Goal: Task Accomplishment & Management: Use online tool/utility

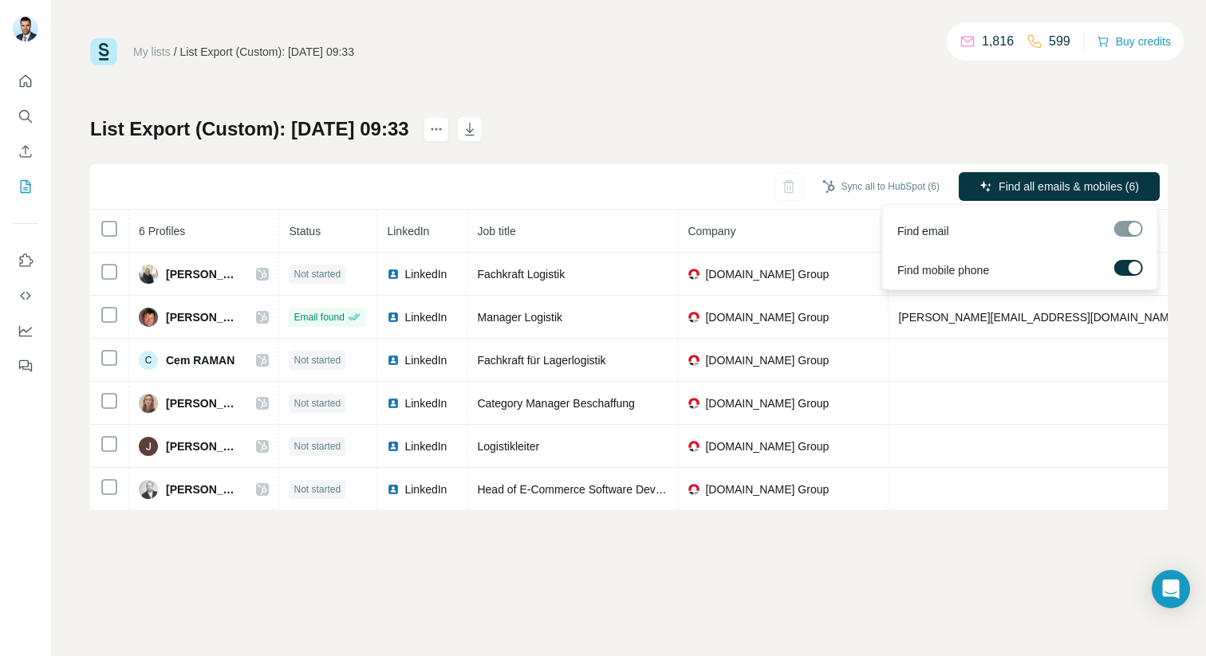
click at [1098, 187] on span "Find all emails & mobiles (6)" at bounding box center [1068, 187] width 140 height 16
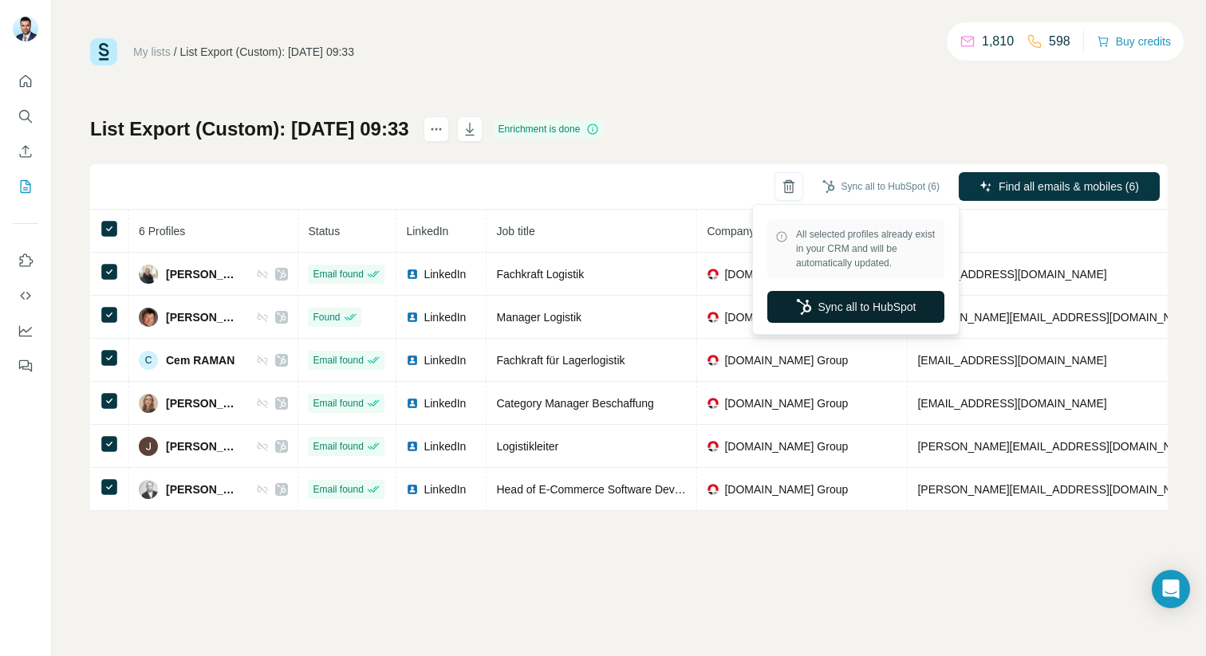
click at [838, 298] on button "Sync all to HubSpot" at bounding box center [855, 307] width 177 height 32
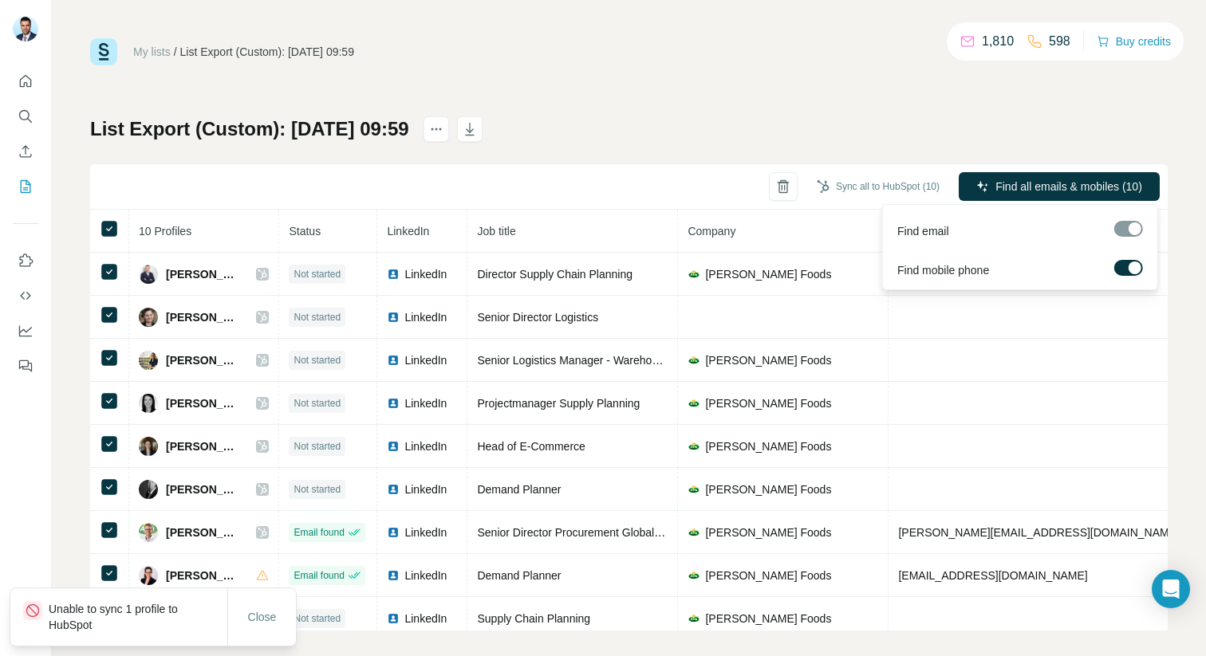
click at [1028, 186] on span "Find all emails & mobiles (10)" at bounding box center [1068, 187] width 147 height 16
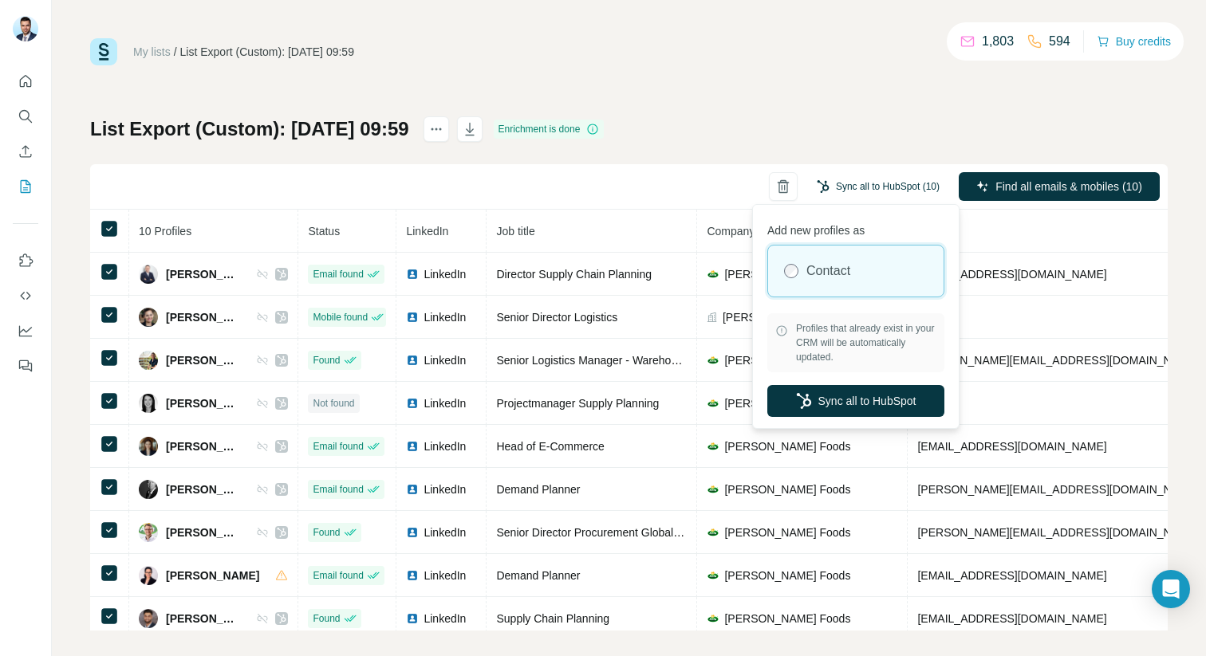
click at [914, 191] on button "Sync all to HubSpot (10)" at bounding box center [877, 187] width 145 height 24
click at [848, 397] on button "Sync all to HubSpot" at bounding box center [855, 401] width 177 height 32
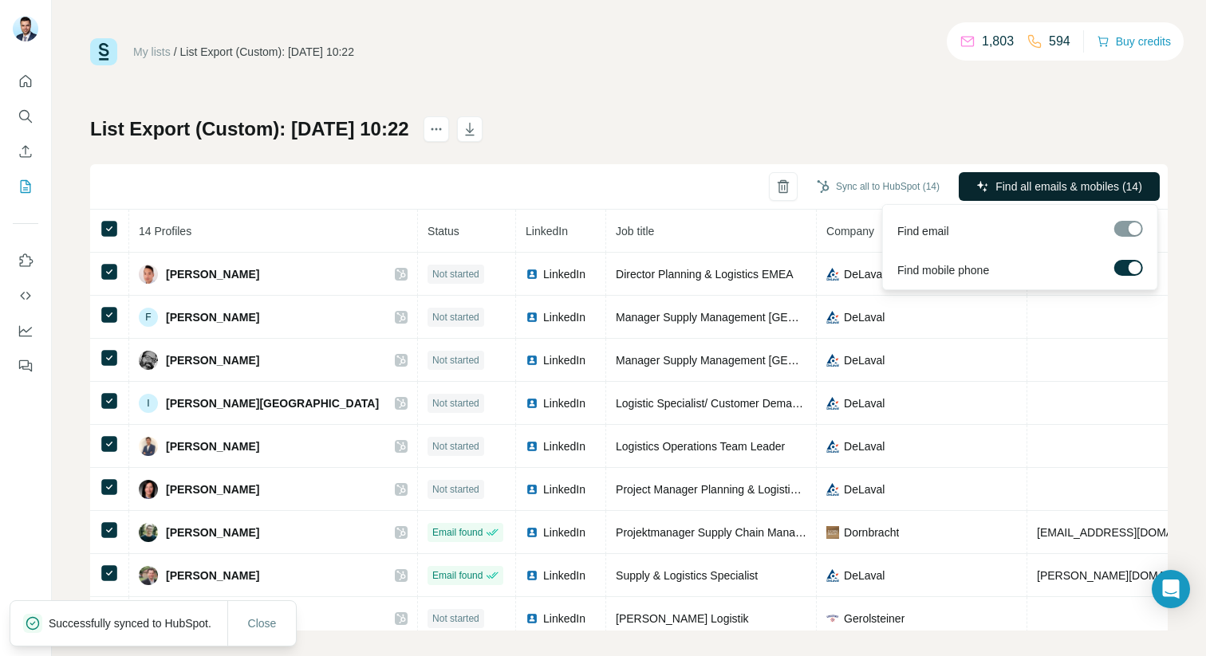
click at [1009, 188] on span "Find all emails & mobiles (14)" at bounding box center [1068, 187] width 147 height 16
